Goal: Task Accomplishment & Management: Manage account settings

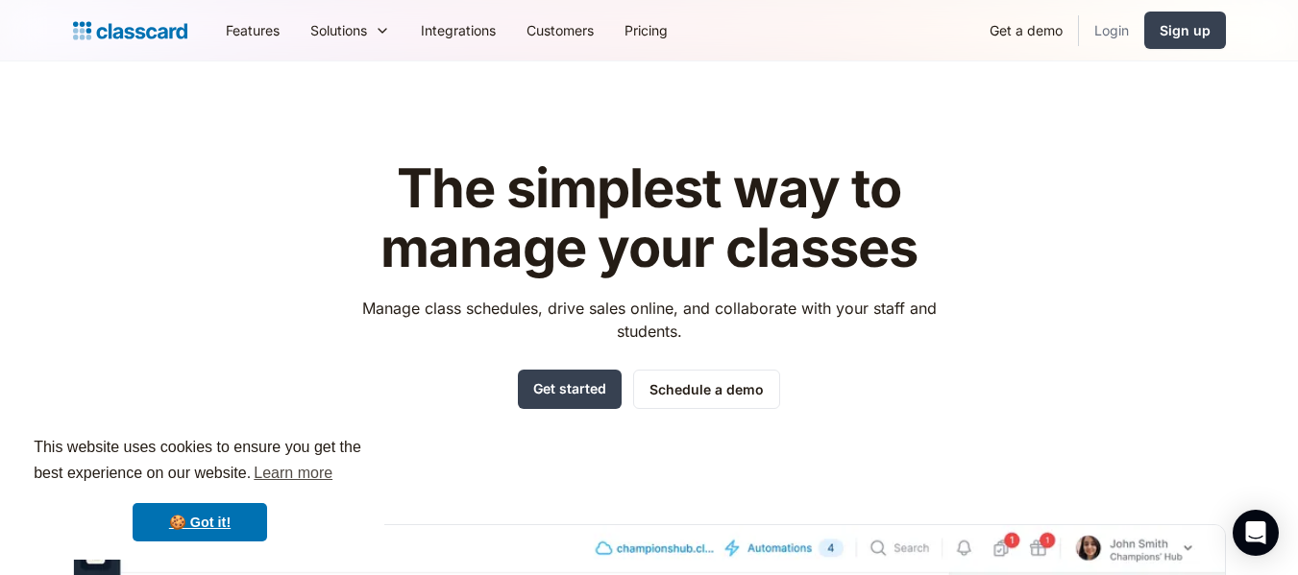
click at [1102, 31] on link "Login" at bounding box center [1111, 30] width 65 height 43
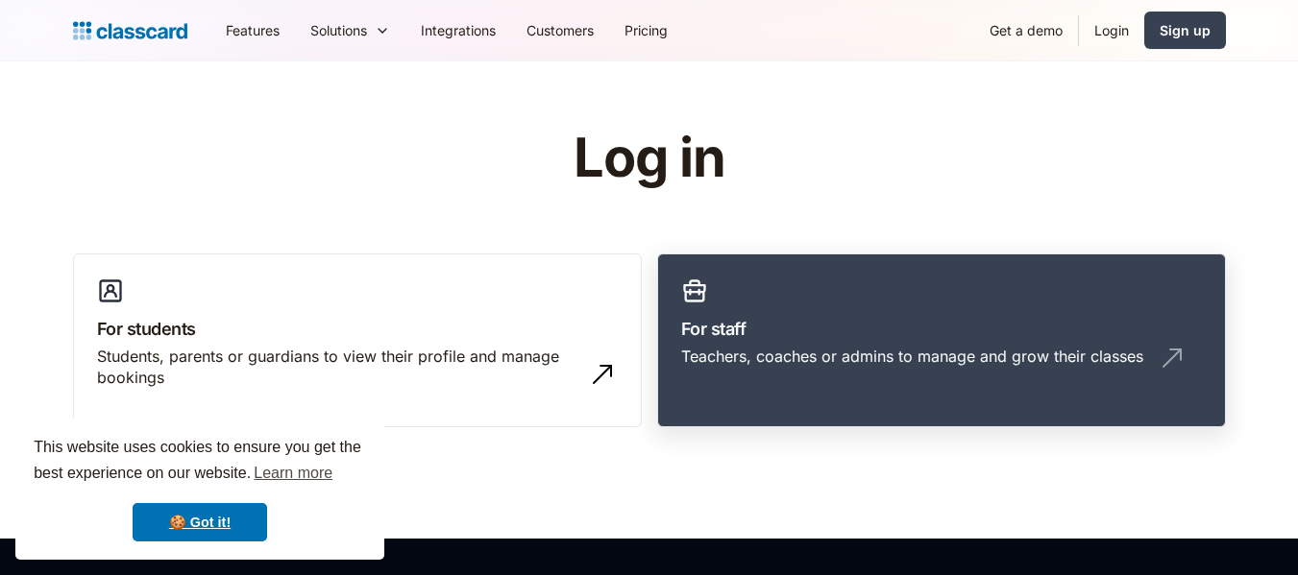
click at [989, 312] on link "For staff Teachers, coaches or admins to manage and grow their classes" at bounding box center [941, 341] width 569 height 175
drag, startPoint x: 0, startPoint y: 0, endPoint x: 984, endPoint y: 292, distance: 1026.2
click at [984, 292] on link "For staff Teachers, coaches or admins to manage and grow their classes" at bounding box center [941, 341] width 569 height 175
